Goal: Contribute content: Contribute content

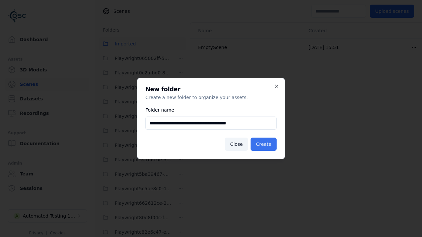
type input "**********"
click at [264, 144] on button "Create" at bounding box center [264, 144] width 26 height 13
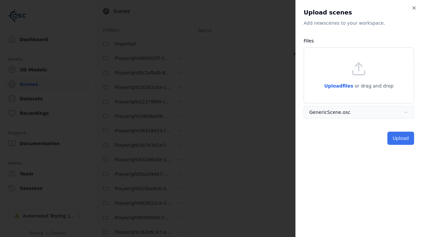
click at [401, 138] on button "Upload" at bounding box center [400, 138] width 27 height 13
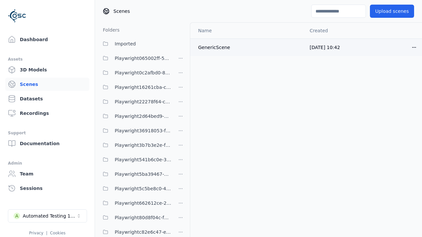
click at [414, 47] on html "Dashboard Assets 3D Models Scenes Datasets Recordings Support Documentation Adm…" at bounding box center [211, 118] width 422 height 237
